Goal: Register for event/course

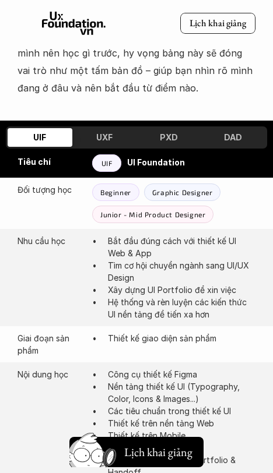
scroll to position [618, 0]
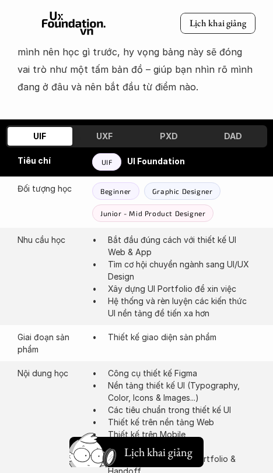
click at [119, 127] on div "UXF" at bounding box center [104, 136] width 65 height 19
click at [100, 131] on h3 "UXF" at bounding box center [104, 136] width 16 height 10
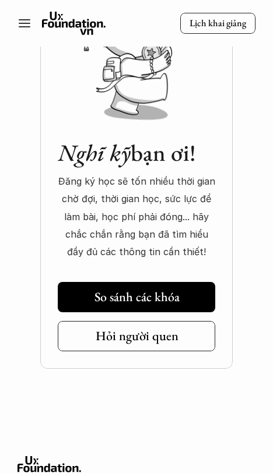
scroll to position [1530, 0]
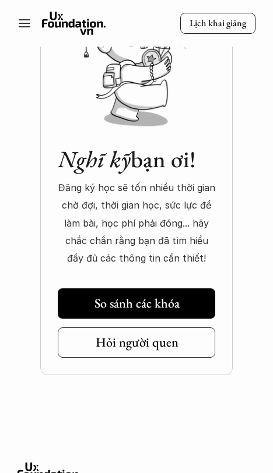
click at [160, 296] on h5 "So sánh các khóa" at bounding box center [136, 303] width 85 height 15
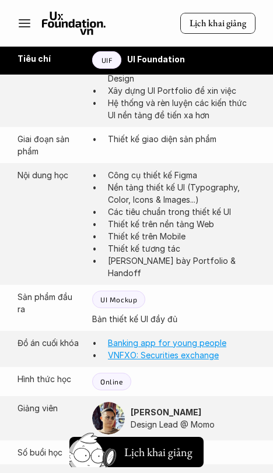
scroll to position [667, 0]
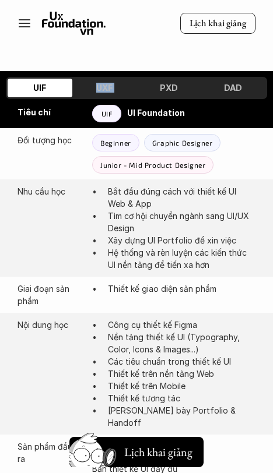
click at [118, 79] on div "UXF" at bounding box center [104, 88] width 65 height 19
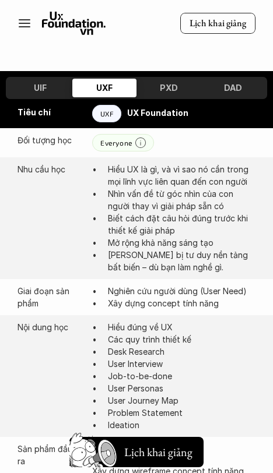
click at [174, 83] on h3 "PXD" at bounding box center [169, 88] width 18 height 10
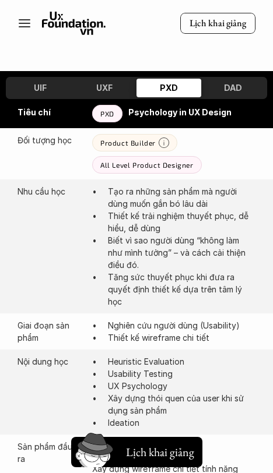
click at [230, 77] on div "UIF UXF PXD DAD" at bounding box center [136, 88] width 261 height 22
click at [234, 83] on h3 "DAD" at bounding box center [233, 88] width 18 height 10
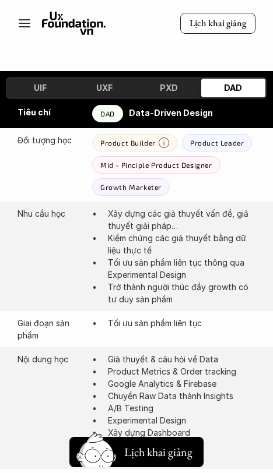
click at [25, 79] on div "UIF" at bounding box center [40, 88] width 65 height 19
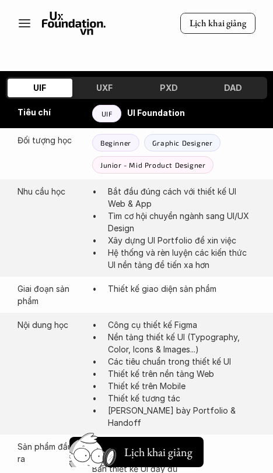
click at [101, 79] on div "UXF" at bounding box center [104, 88] width 65 height 19
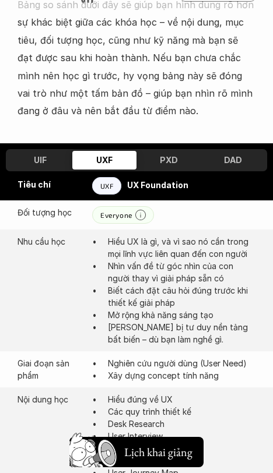
scroll to position [545, 0]
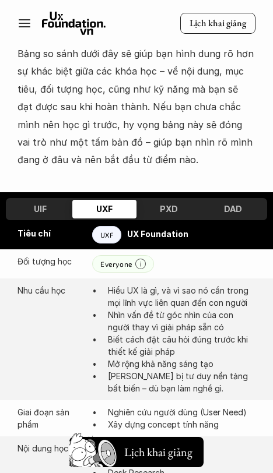
click at [44, 220] on div "Tiêu chí UXF UX Foundation" at bounding box center [136, 234] width 273 height 29
click at [43, 200] on div "UIF" at bounding box center [40, 209] width 65 height 19
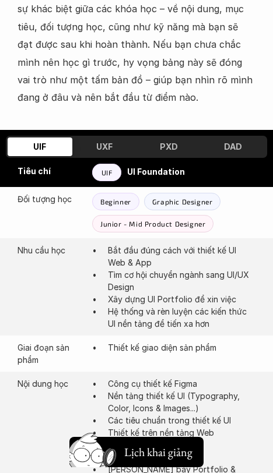
scroll to position [625, 0]
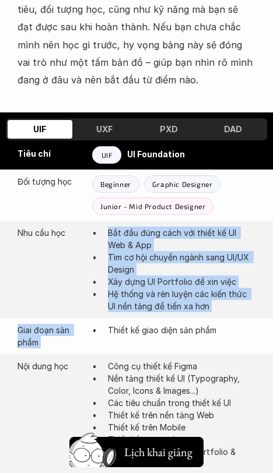
copy div "Bắt đầu đúng cách với thiết kế UI Web & App Tìm cơ hội chuyển ngành sang UI/UX …"
drag, startPoint x: 106, startPoint y: 209, endPoint x: 233, endPoint y: 296, distance: 154.2
click at [233, 296] on div "UIF UXF PXD DAD UIF UIF UIF UIF Tiêu chí UIF UI Foundation Đối tượng học Beginn…" at bounding box center [136, 472] width 273 height 721
click at [149, 227] on p "Bắt đầu đúng cách với thiết kế UI Web & App" at bounding box center [181, 239] width 147 height 24
drag, startPoint x: 106, startPoint y: 207, endPoint x: 231, endPoint y: 290, distance: 150.2
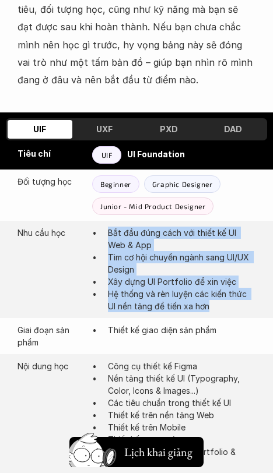
click at [231, 290] on div "Nhu cầu học Bắt đầu đúng cách với thiết kế UI Web & App Tìm cơ hội chuyển ngành…" at bounding box center [136, 269] width 273 height 97
click at [189, 276] on p "Xây dựng UI Portfolio để xin việc" at bounding box center [181, 282] width 147 height 12
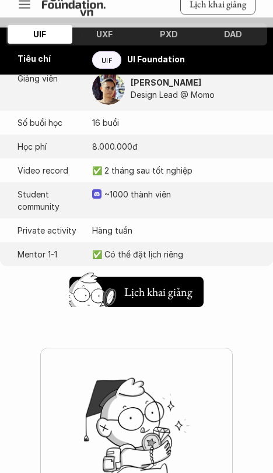
scroll to position [1147, 0]
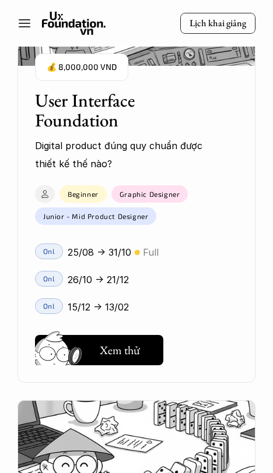
scroll to position [1155, 0]
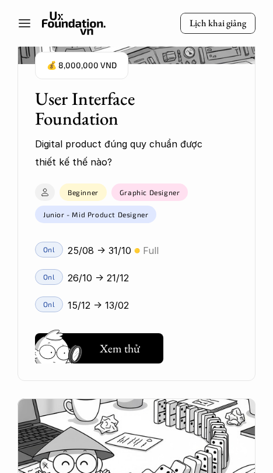
click at [55, 272] on div "Onl" at bounding box center [49, 277] width 29 height 16
click at [143, 343] on button "Hay thôi Xem thử" at bounding box center [99, 348] width 128 height 30
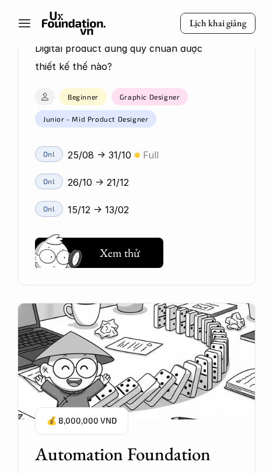
scroll to position [1212, 0]
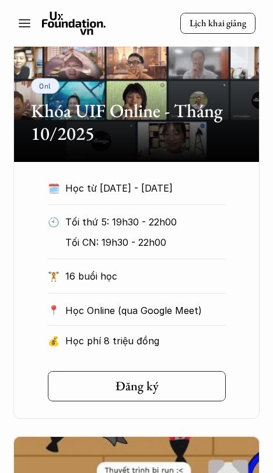
scroll to position [977, 0]
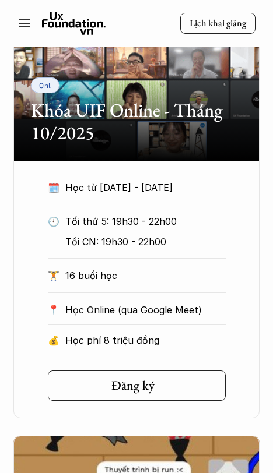
click at [156, 387] on div "Đăng ký" at bounding box center [140, 385] width 58 height 15
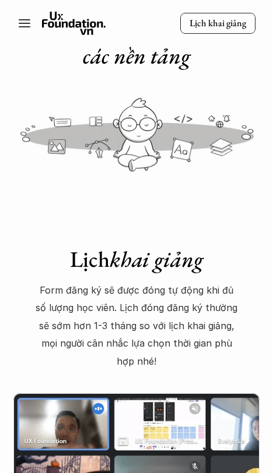
scroll to position [90, 0]
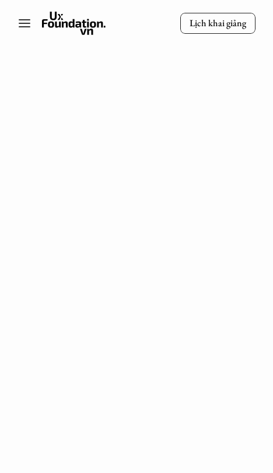
scroll to position [235, 0]
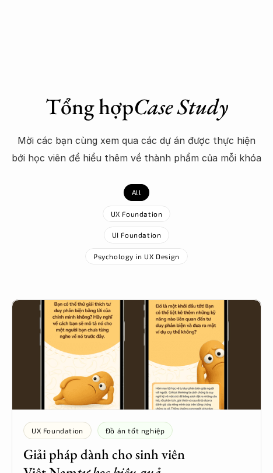
scroll to position [312, 0]
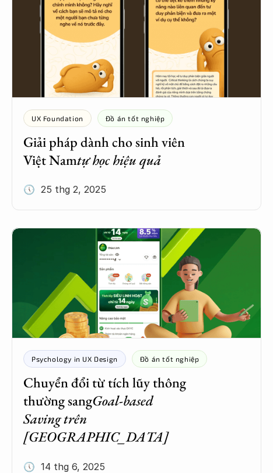
click at [114, 168] on div "UX Foundation Đồ án tốt nghiệp Giải pháp dành cho sinh viên Việt Nam tự học hiệ…" at bounding box center [136, 160] width 249 height 101
click at [104, 156] on em "tự học hiệu quả" at bounding box center [119, 160] width 84 height 18
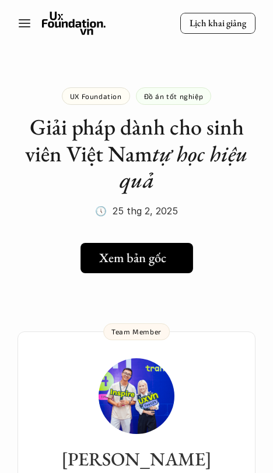
click at [131, 271] on link "Xem bản gốc" at bounding box center [136, 258] width 112 height 30
